Goal: Understand process/instructions

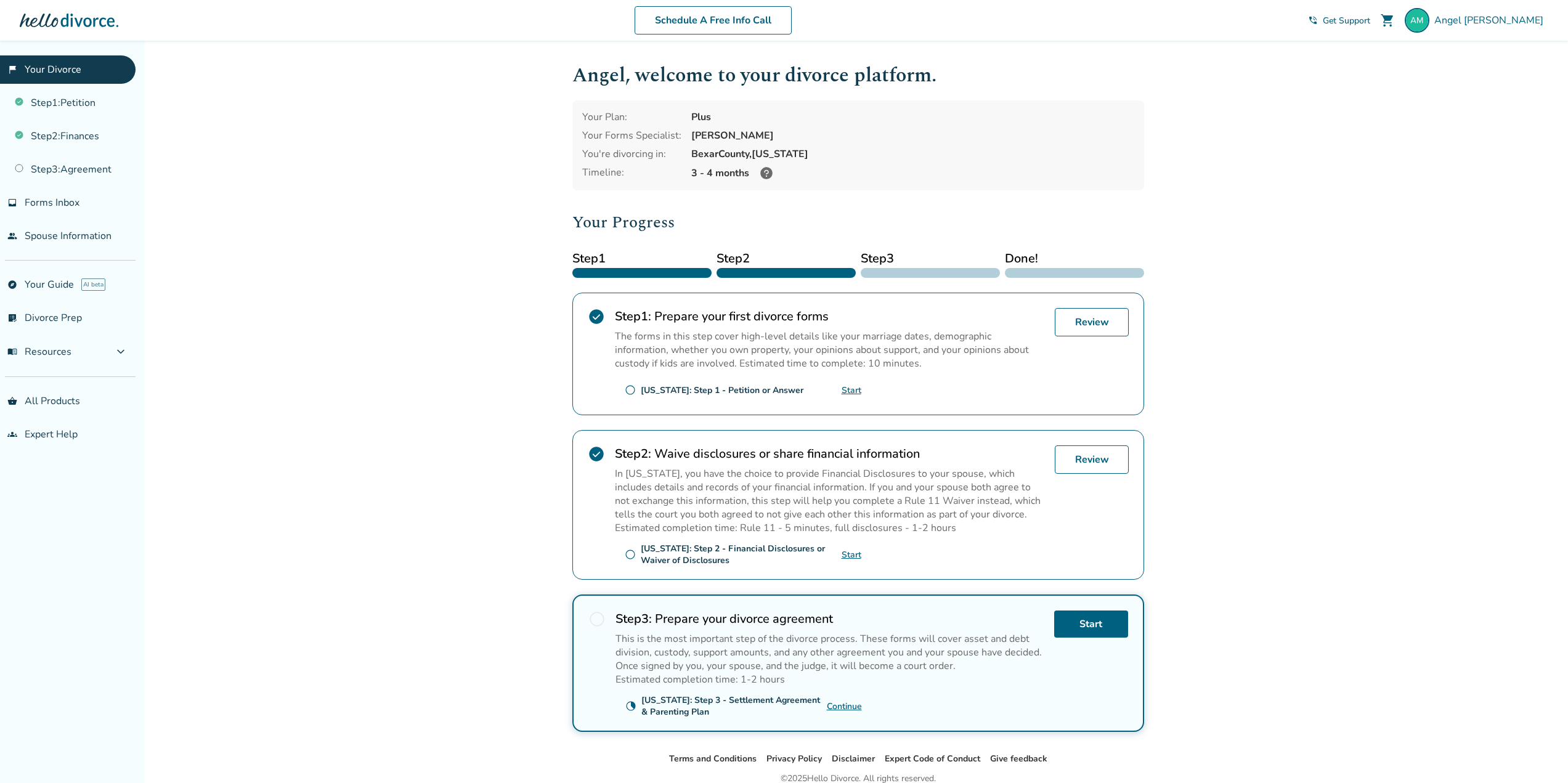
click at [731, 389] on div "[US_STATE]: Step 1 - Petition or Answer" at bounding box center [722, 390] width 163 height 12
click at [1091, 320] on link "Review" at bounding box center [1092, 322] width 74 height 29
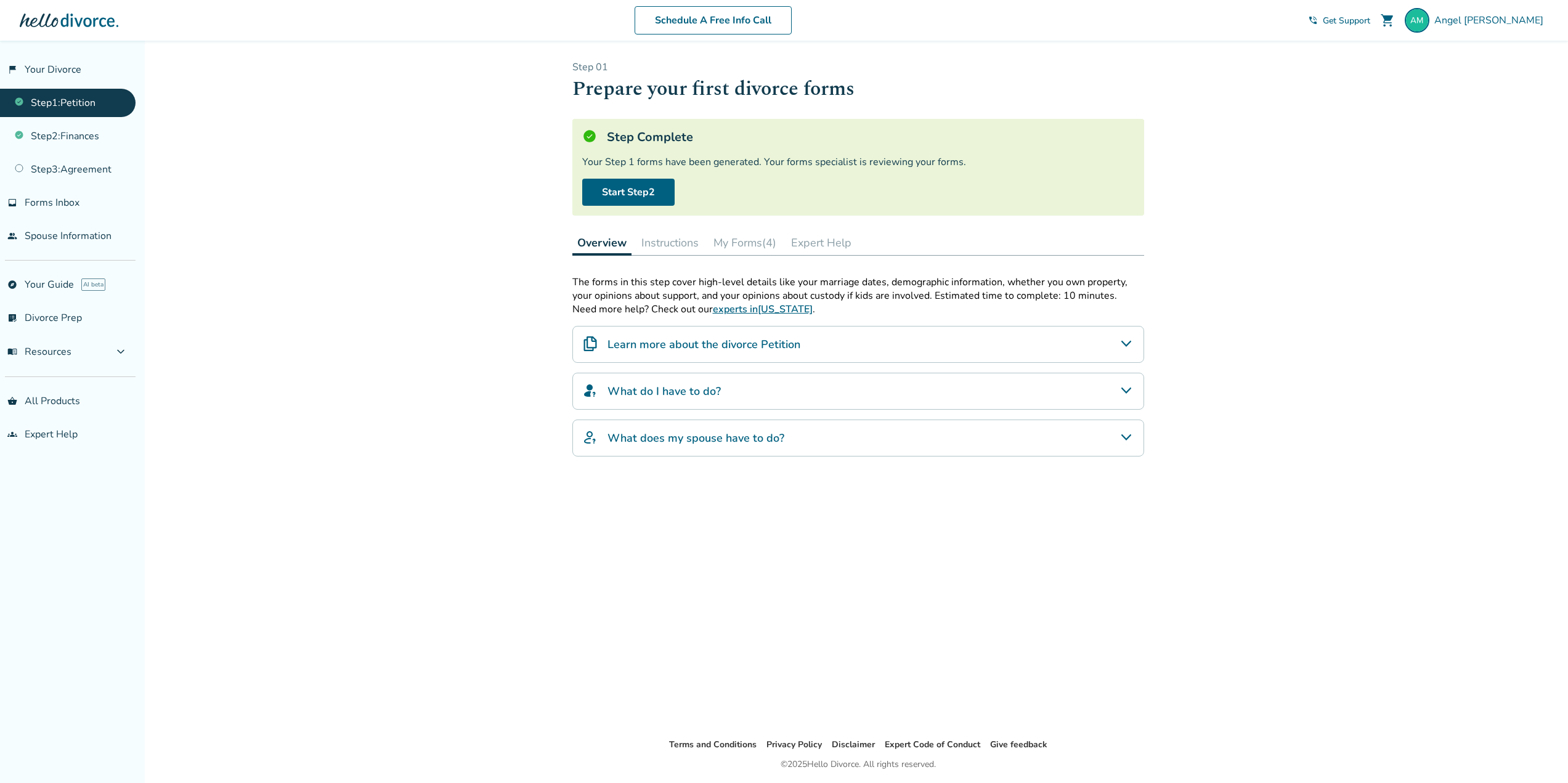
click at [760, 241] on button "My Forms (4)" at bounding box center [745, 243] width 73 height 24
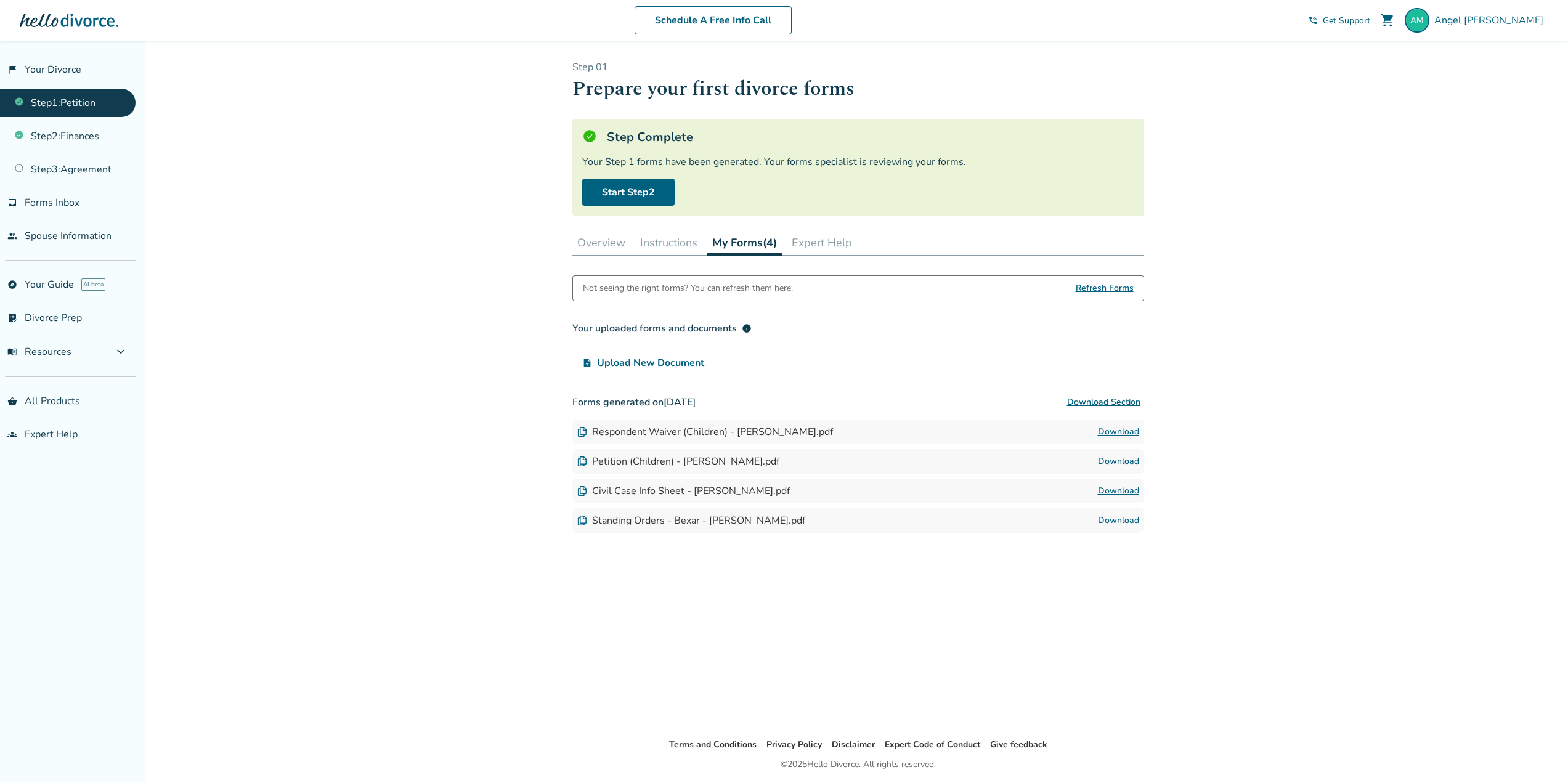
click at [698, 240] on button "Instructions" at bounding box center [668, 243] width 67 height 24
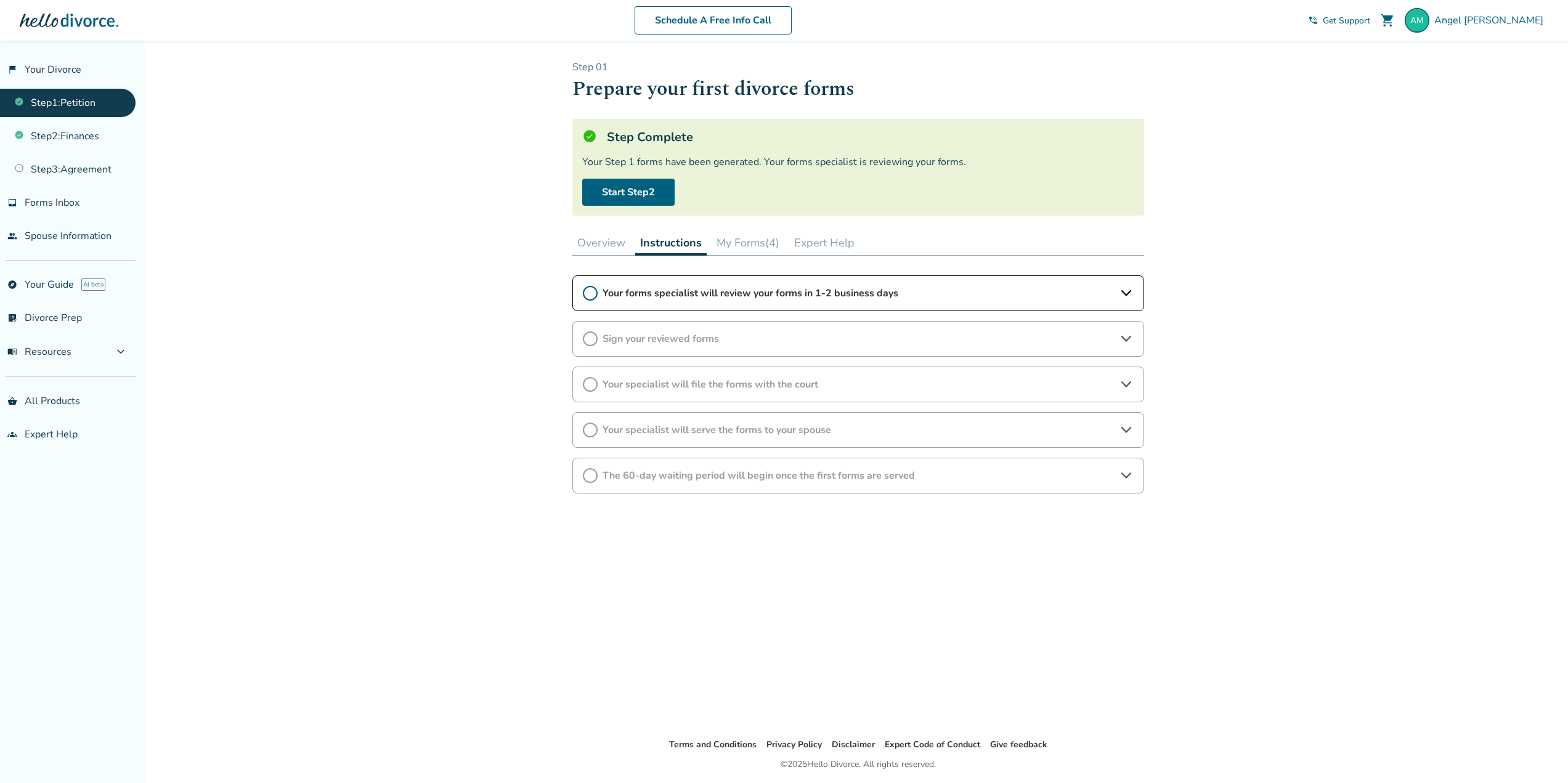
click at [603, 298] on span "Your forms specialist will review your forms in 1-2 business days" at bounding box center [858, 293] width 511 height 14
click at [763, 253] on button "My Forms (4)" at bounding box center [748, 243] width 73 height 24
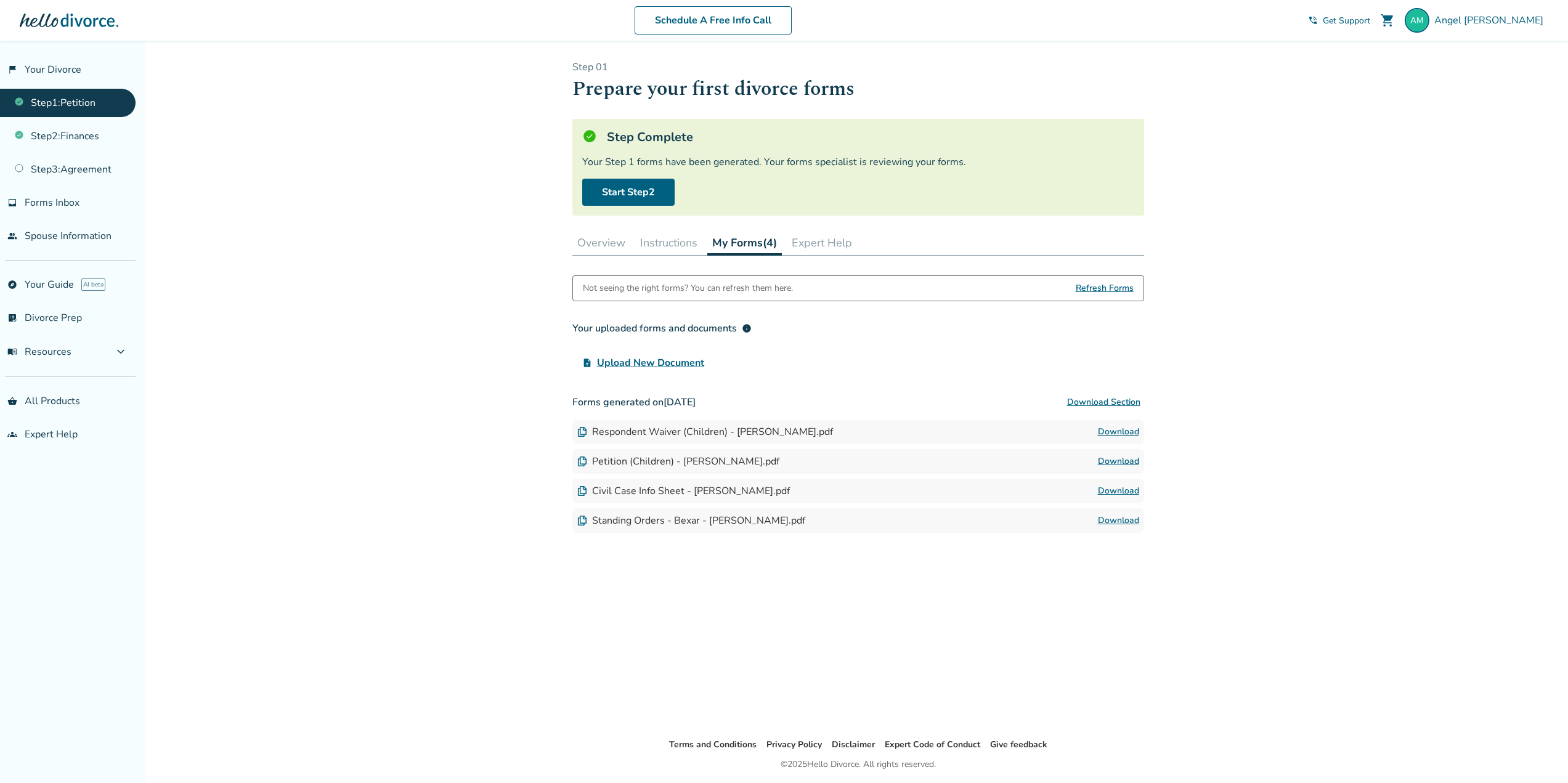
click at [1102, 285] on span "Refresh Forms" at bounding box center [1104, 288] width 58 height 24
drag, startPoint x: 1102, startPoint y: 285, endPoint x: 1090, endPoint y: 291, distance: 13.4
click at [1103, 284] on span "Refresh Forms" at bounding box center [1104, 288] width 58 height 24
click at [613, 252] on button "Overview" at bounding box center [601, 243] width 58 height 24
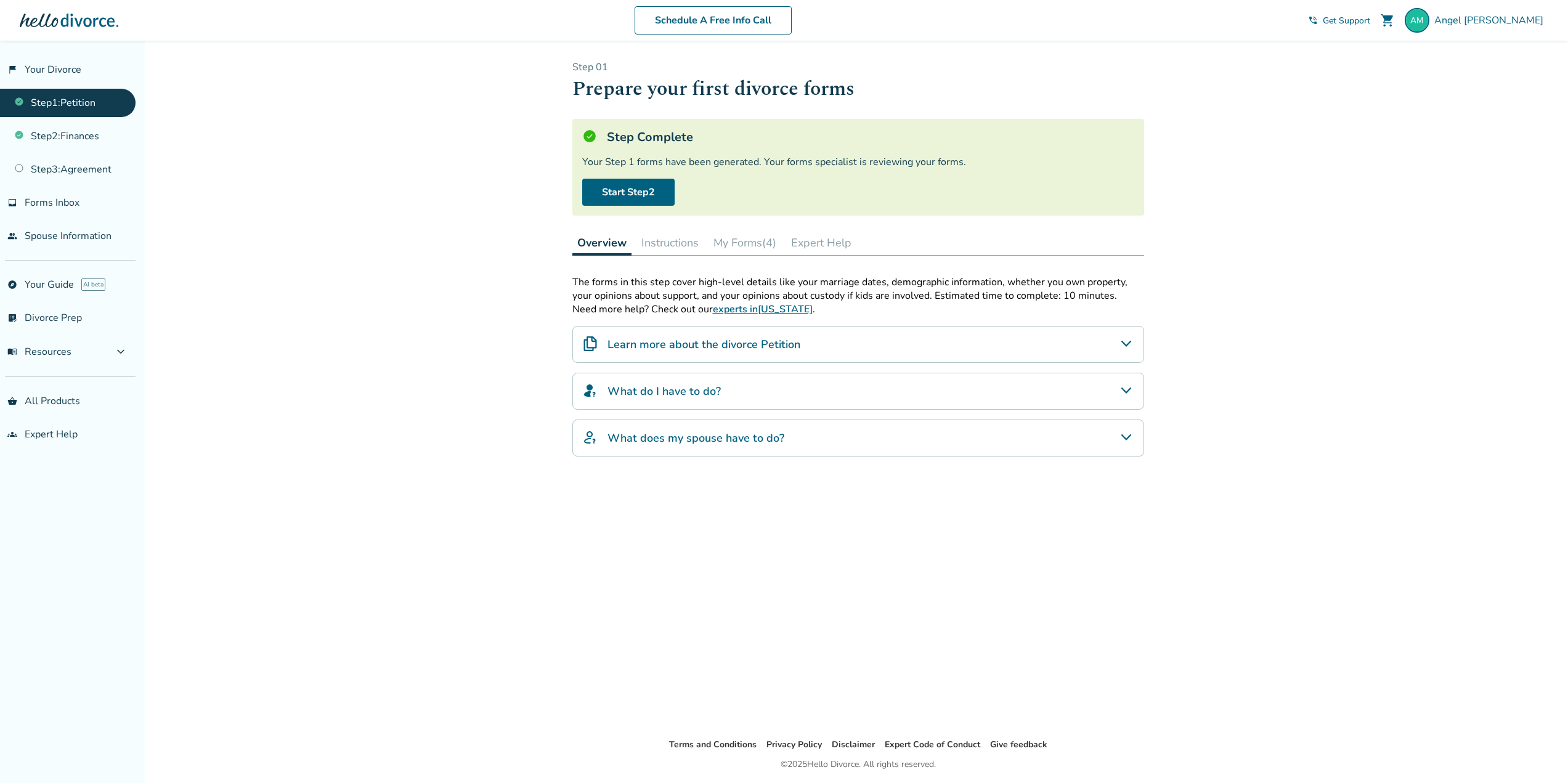
click at [670, 351] on h4 "Learn more about the divorce Petition" at bounding box center [704, 345] width 193 height 16
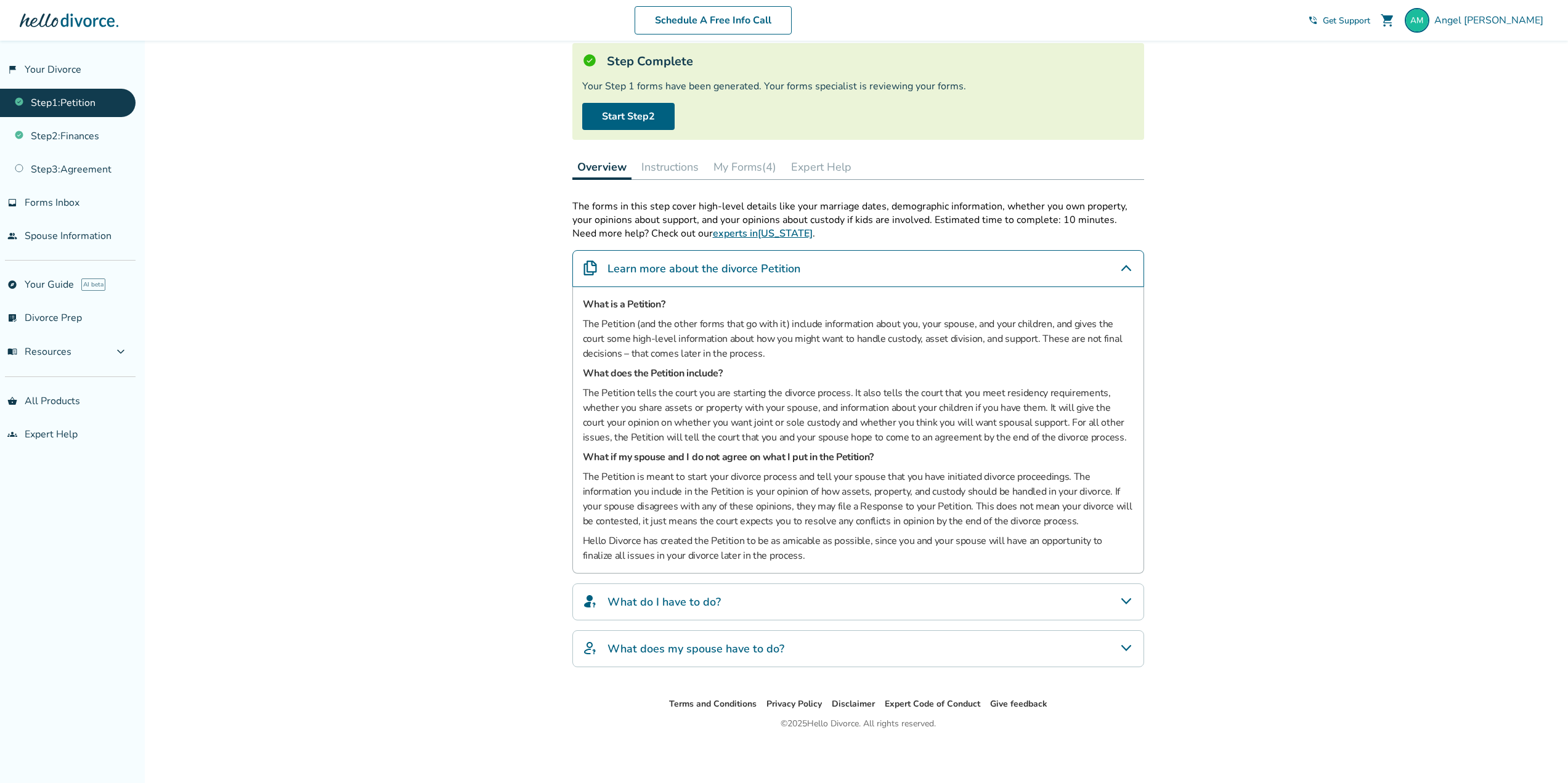
click at [678, 603] on h4 "What do I have to do?" at bounding box center [664, 602] width 114 height 16
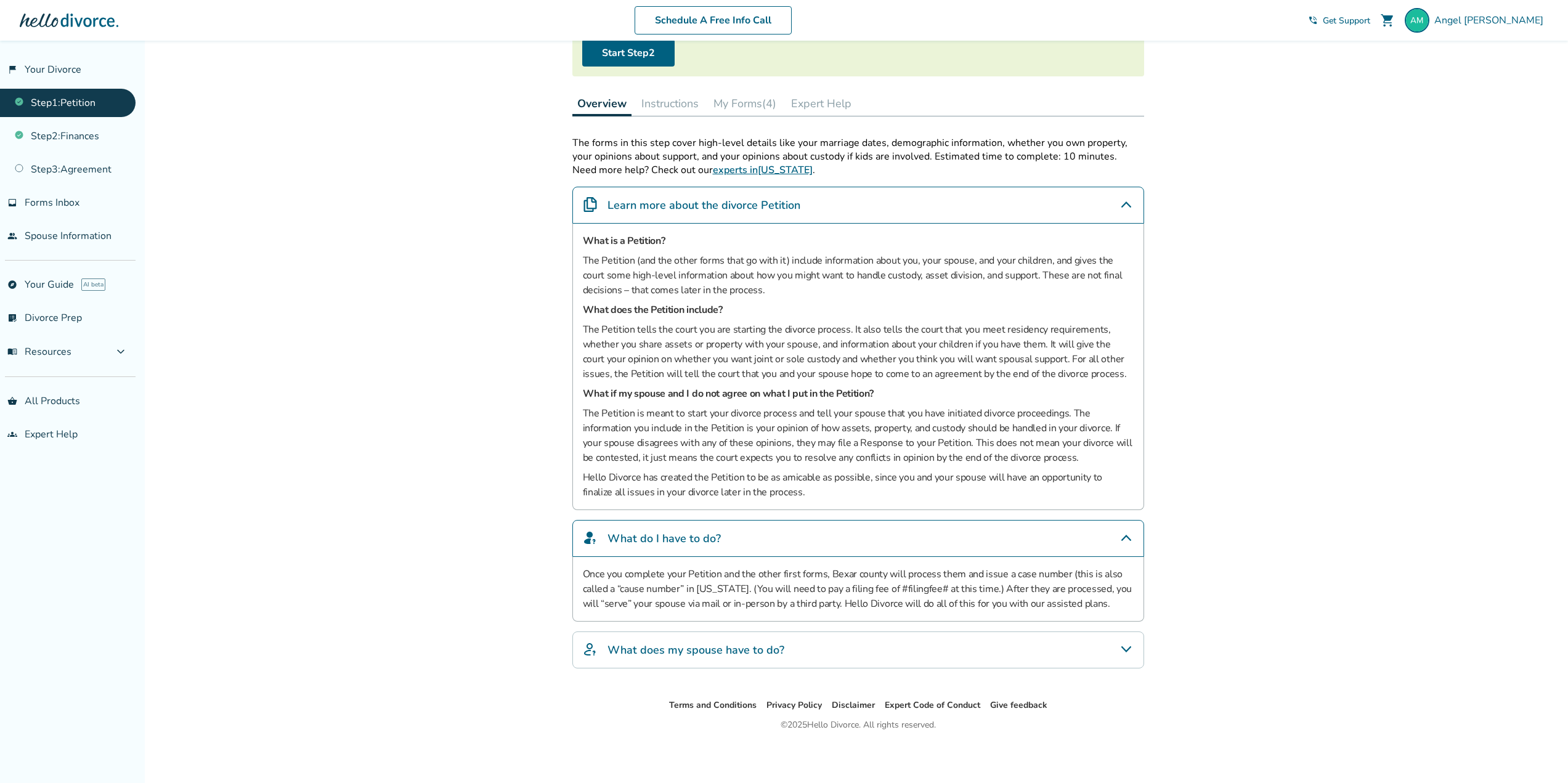
scroll to position [141, 0]
click at [688, 652] on h4 "What does my spouse have to do?" at bounding box center [696, 649] width 177 height 16
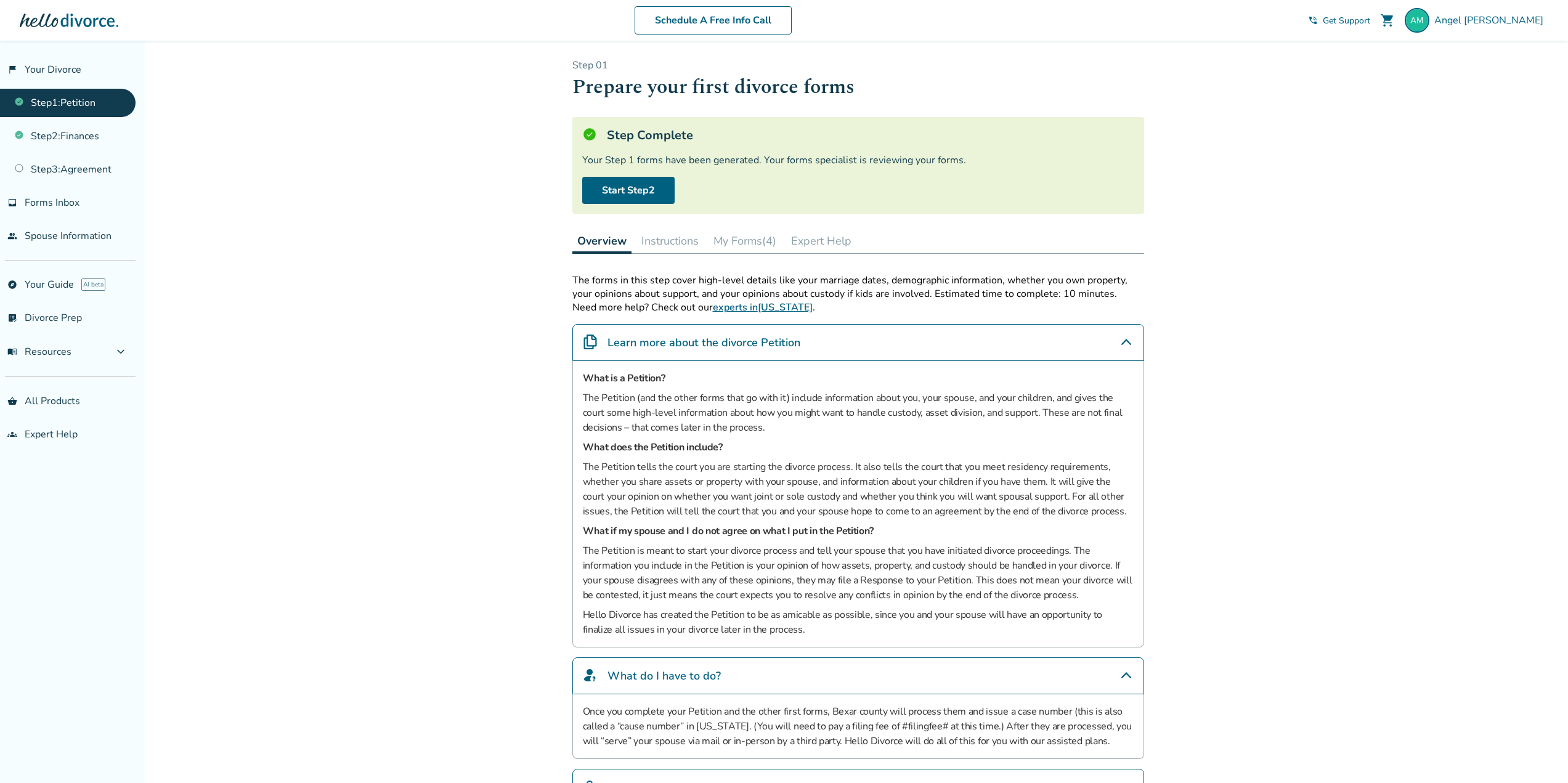
scroll to position [0, 0]
click at [65, 114] on link "Step 1 : Petition" at bounding box center [67, 103] width 135 height 29
click at [49, 68] on link "flag_2 Your Divorce" at bounding box center [67, 70] width 135 height 29
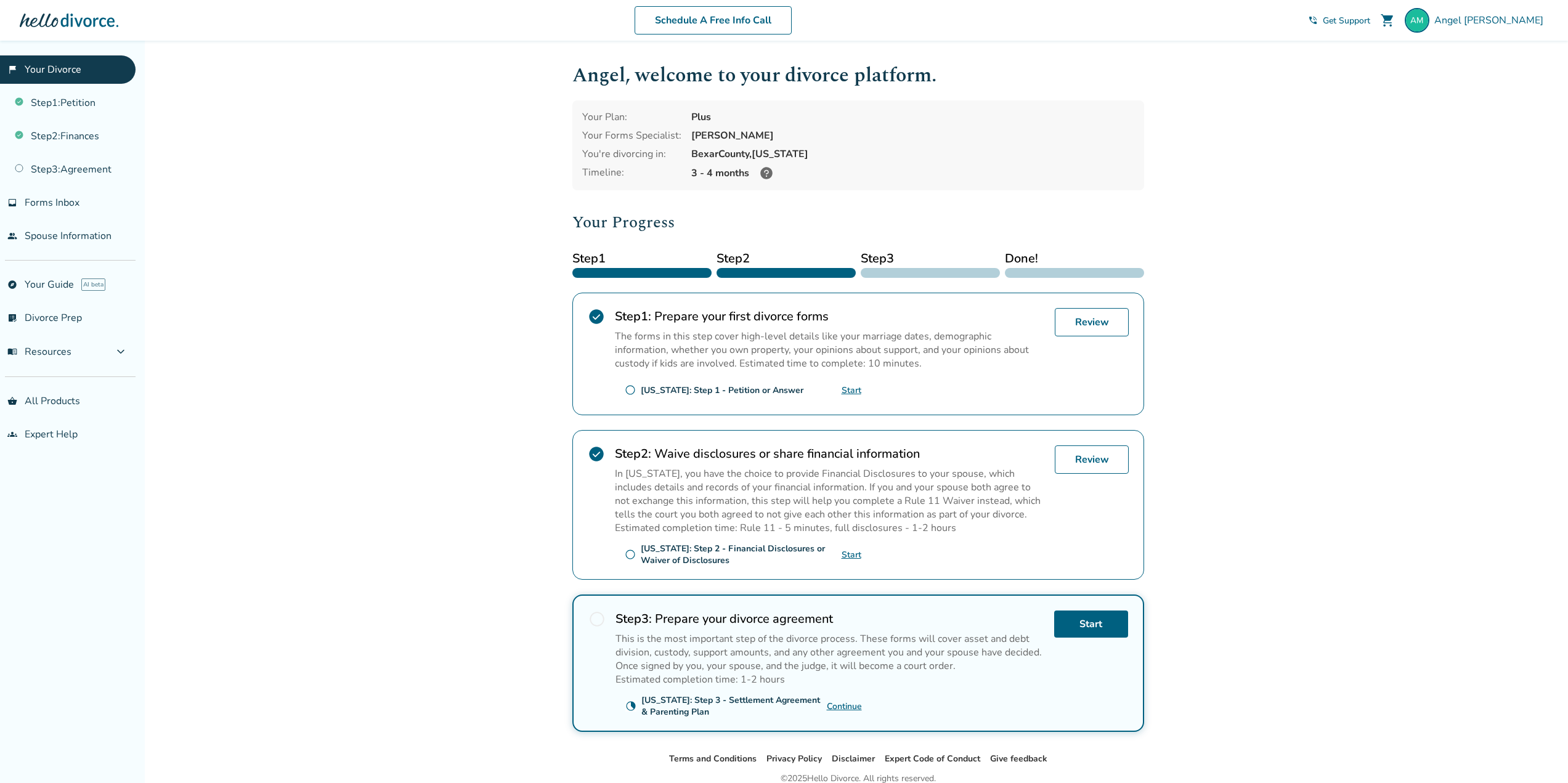
drag, startPoint x: 563, startPoint y: 307, endPoint x: 604, endPoint y: 326, distance: 45.2
click at [565, 307] on div "Angel , welcome to your divorce platform. Your Plan: Plus Your Forms Specialist…" at bounding box center [858, 396] width 592 height 711
click at [617, 332] on p "The forms in this step cover high-level details like your marriage dates, demog…" at bounding box center [830, 350] width 430 height 41
click at [854, 393] on link "Start" at bounding box center [851, 390] width 20 height 12
